Goal: Task Accomplishment & Management: Manage account settings

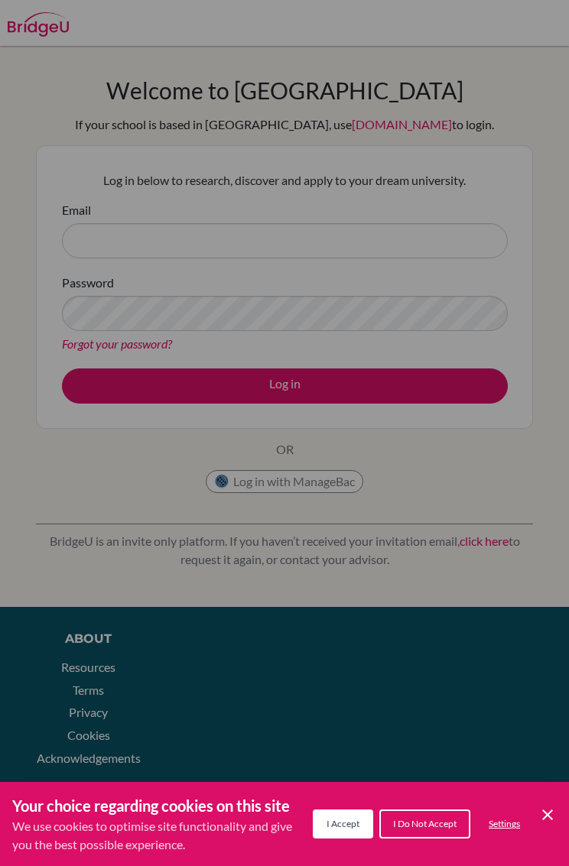
click at [111, 229] on div "Cookie Preferences" at bounding box center [284, 433] width 569 height 866
click at [107, 231] on div "Cookie Preferences" at bounding box center [284, 433] width 569 height 866
click at [96, 249] on div "Cookie Preferences" at bounding box center [284, 433] width 569 height 866
click at [95, 252] on div "Cookie Preferences" at bounding box center [284, 433] width 569 height 866
click at [86, 248] on div "Cookie Preferences" at bounding box center [284, 433] width 569 height 866
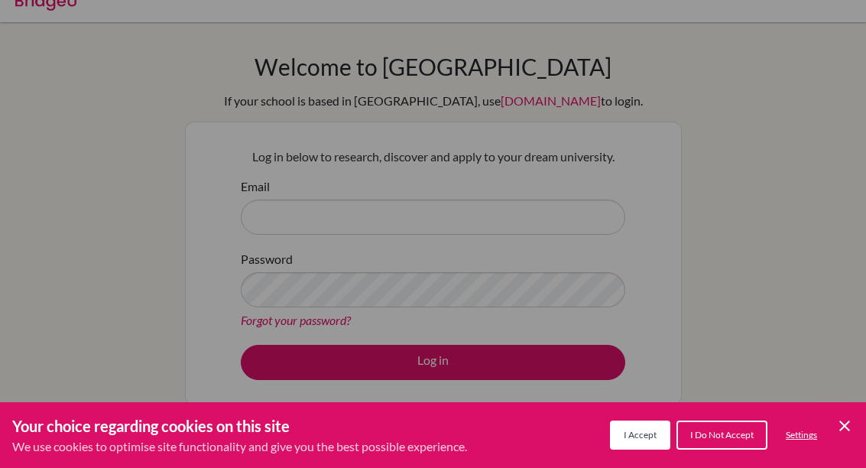
scroll to position [54, 0]
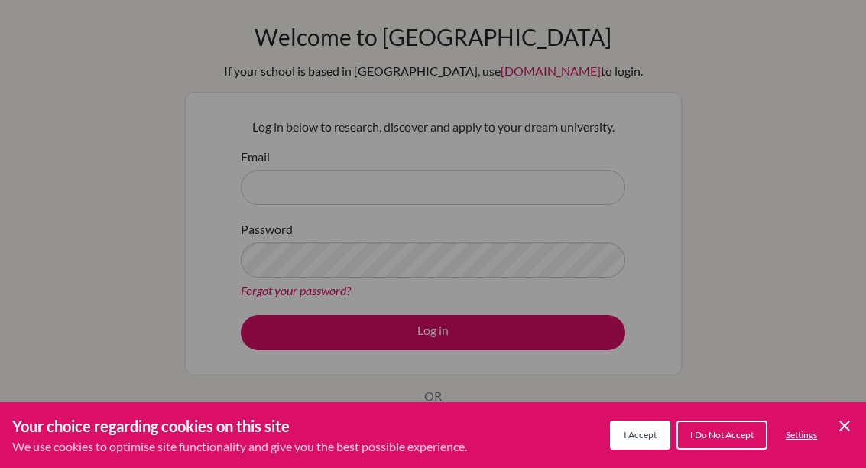
click at [568, 431] on span "I Accept" at bounding box center [640, 434] width 33 height 11
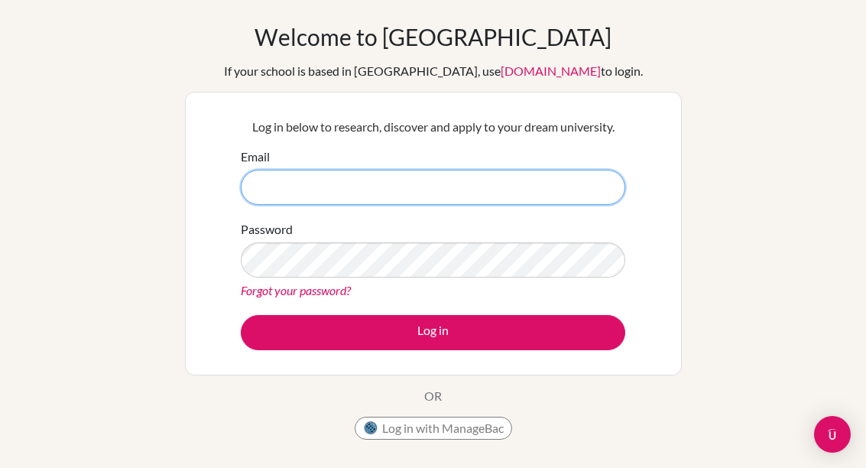
click at [276, 192] on input "Email" at bounding box center [433, 187] width 385 height 35
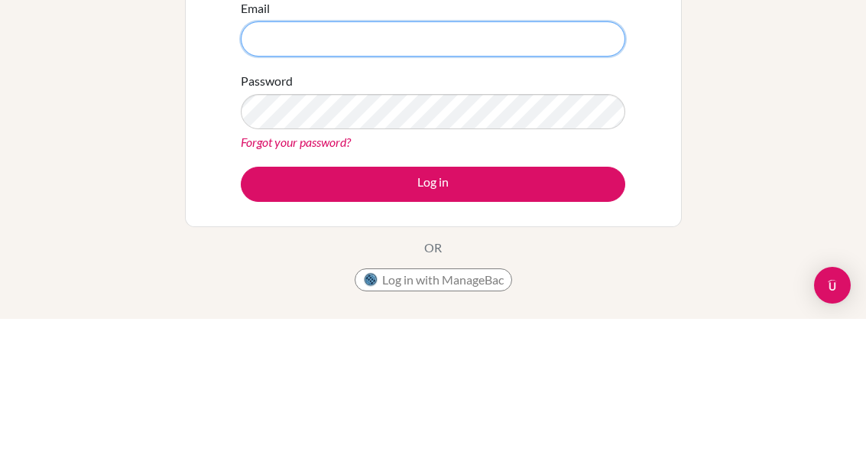
type input "eugenio.herciarios@sampoernaacademy.net"
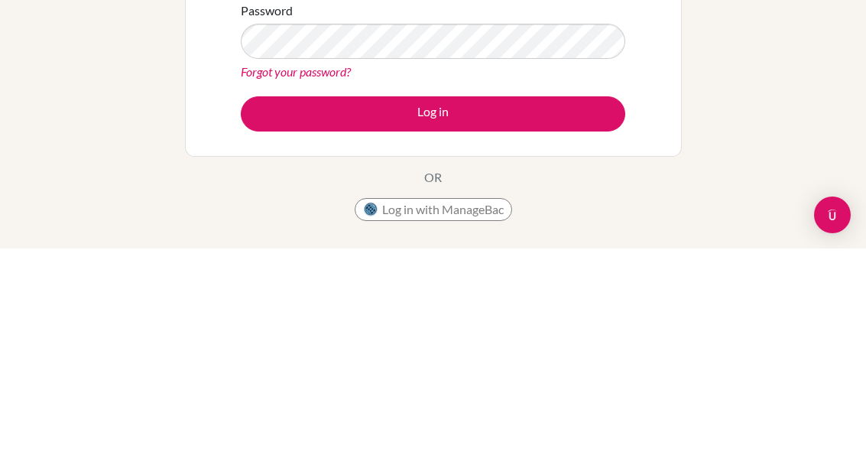
click at [301, 316] on button "Log in" at bounding box center [433, 333] width 385 height 35
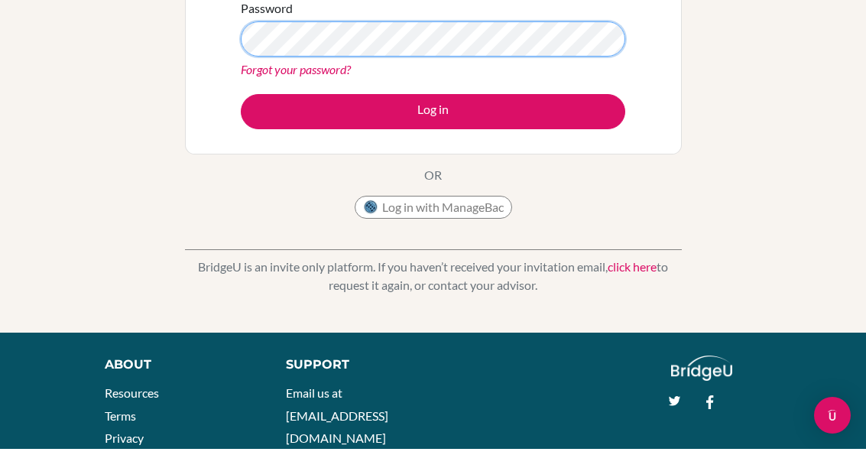
scroll to position [47, 0]
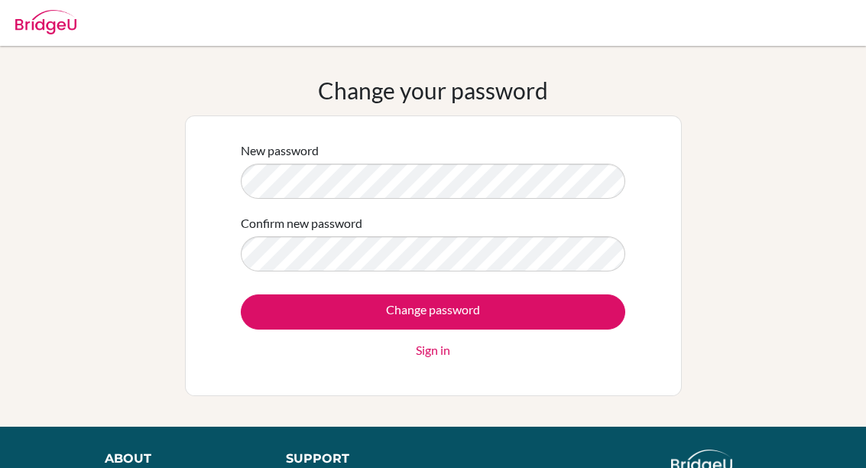
scroll to position [143, 0]
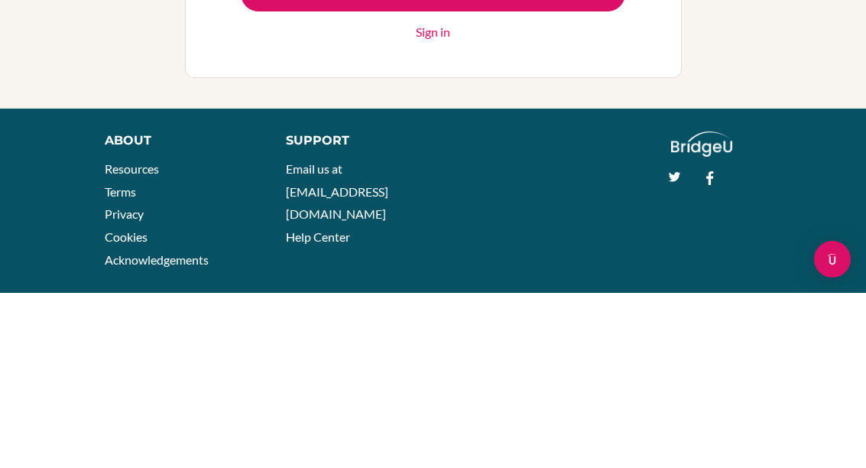
click at [295, 151] on input "Change password" at bounding box center [433, 168] width 385 height 35
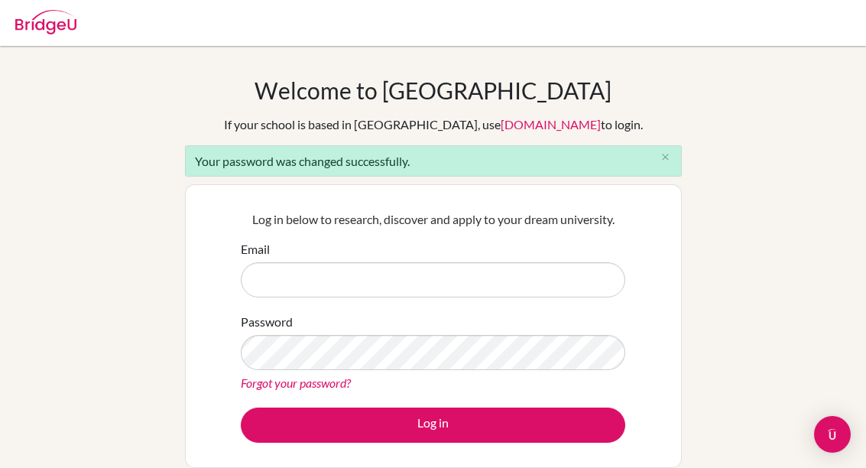
click at [299, 274] on input "Email" at bounding box center [433, 279] width 385 height 35
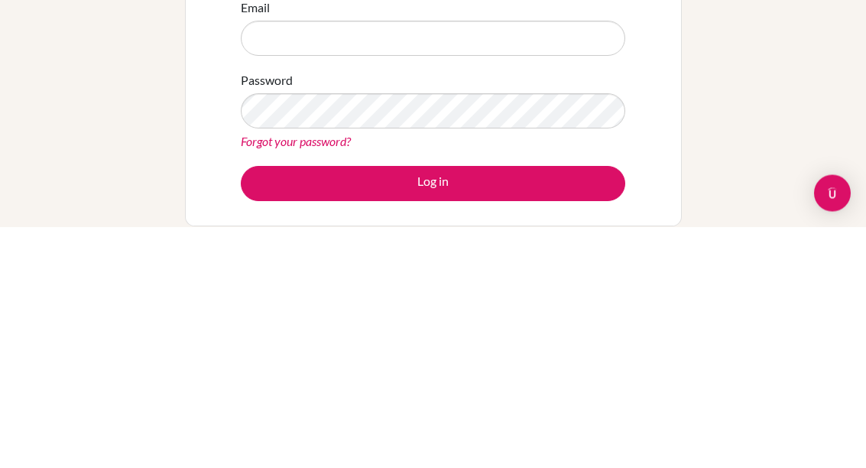
scroll to position [177, 0]
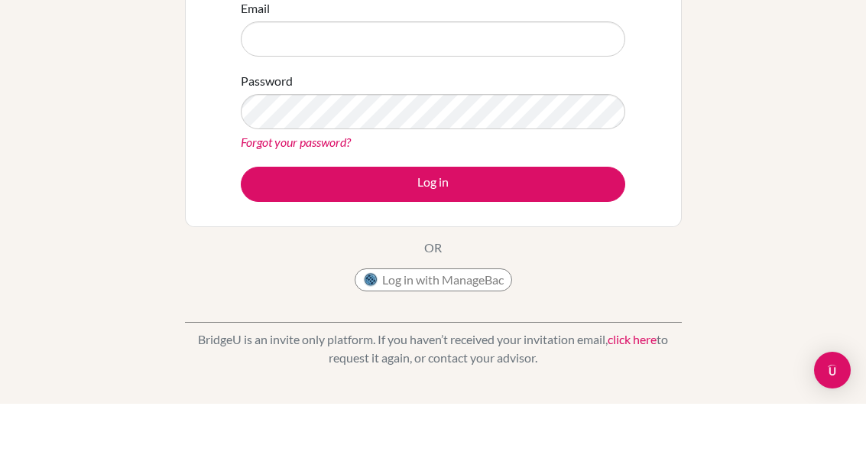
type input "eugenio.herciarios@sampoernaacademy.net"
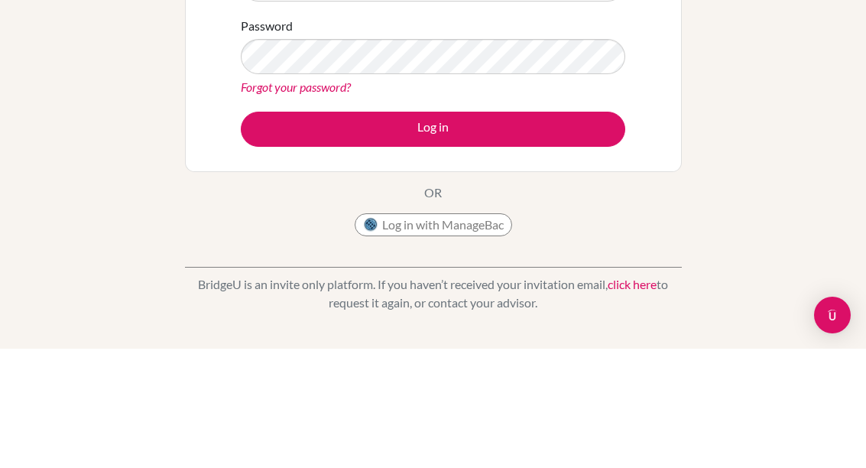
scroll to position [232, 0]
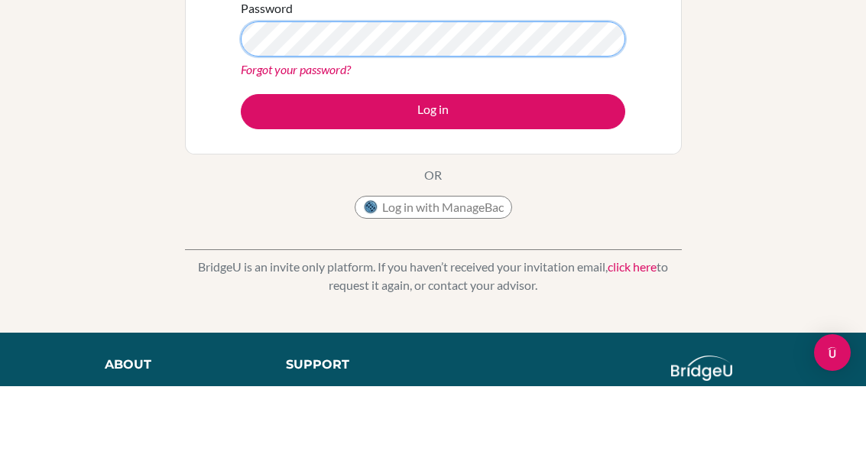
click at [433, 176] on button "Log in" at bounding box center [433, 193] width 385 height 35
